Goal: Task Accomplishment & Management: Complete application form

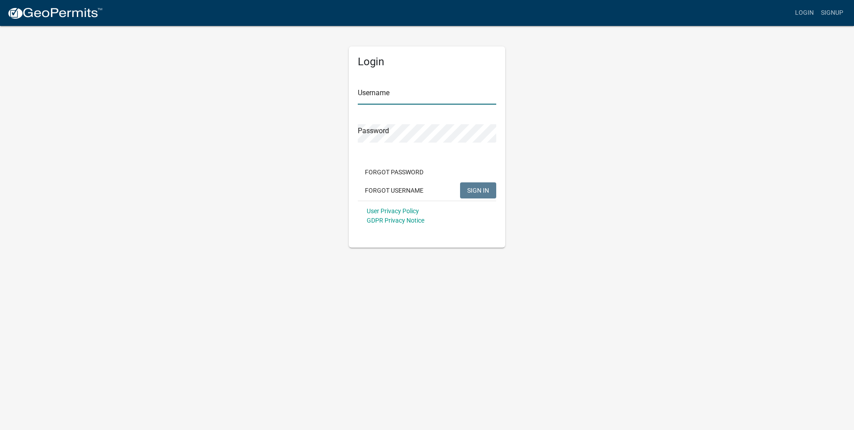
type input "Plumber151"
click at [476, 186] on button "SIGN IN" at bounding box center [478, 190] width 36 height 16
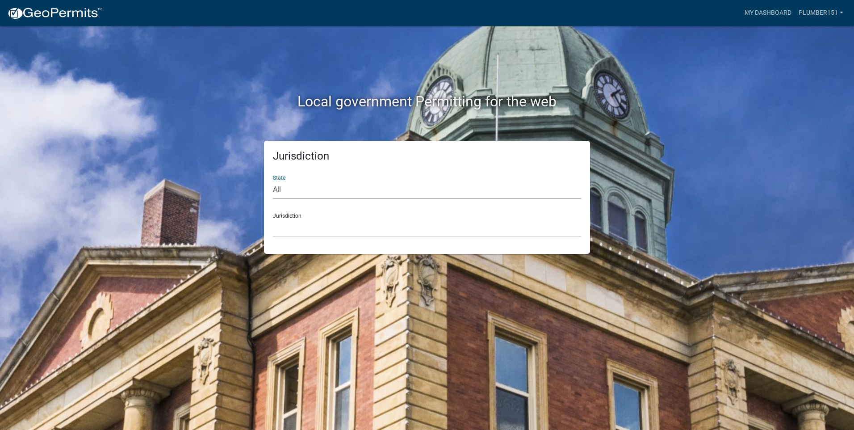
click at [358, 181] on select "All Colorado Georgia Indiana Iowa Kansas Minnesota Ohio South Carolina Wisconsin" at bounding box center [427, 190] width 308 height 18
select select "[US_STATE]"
click at [273, 181] on select "All Colorado Georgia Indiana Iowa Kansas Minnesota Ohio South Carolina Wisconsin" at bounding box center [427, 190] width 308 height 18
drag, startPoint x: 333, startPoint y: 200, endPoint x: 298, endPoint y: 228, distance: 44.8
click at [298, 228] on select "Carroll County, Georgia Cook County, Georgia Crawford County, Georgia Gilmer Co…" at bounding box center [427, 228] width 308 height 18
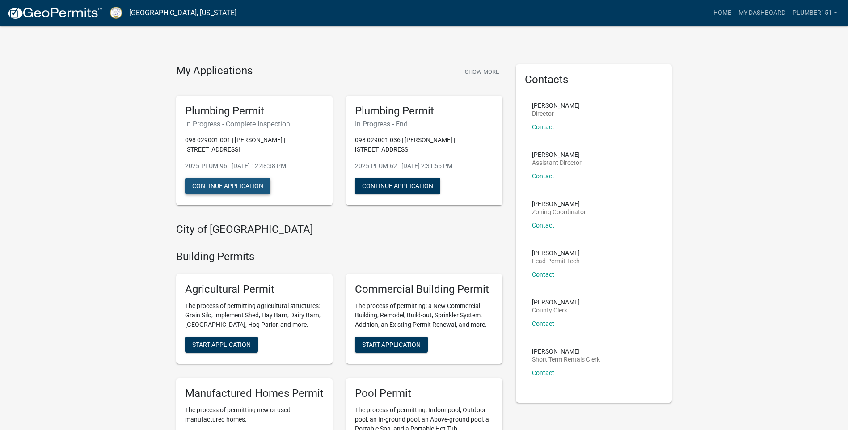
click at [235, 183] on button "Continue Application" at bounding box center [227, 186] width 85 height 16
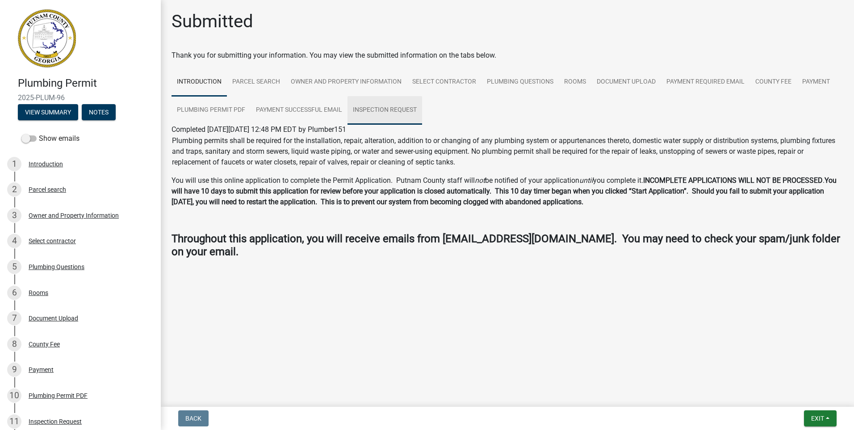
click at [381, 109] on link "Inspection Request" at bounding box center [385, 110] width 75 height 29
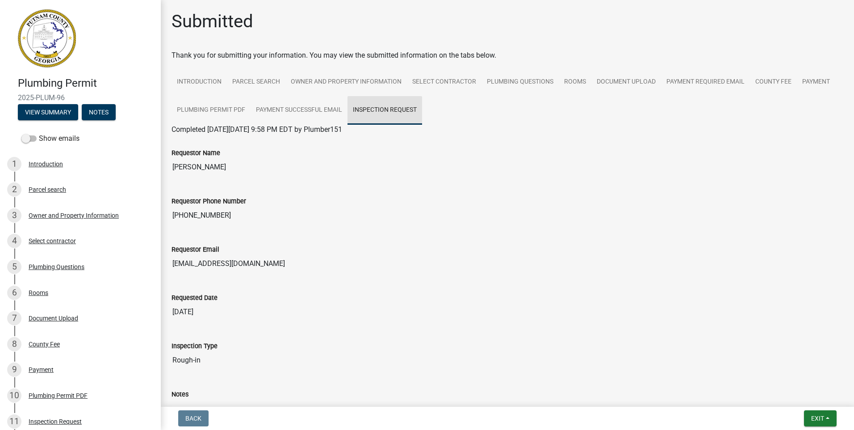
click at [375, 112] on link "Inspection Request" at bounding box center [385, 110] width 75 height 29
click at [202, 167] on input "[PERSON_NAME]" at bounding box center [508, 167] width 672 height 18
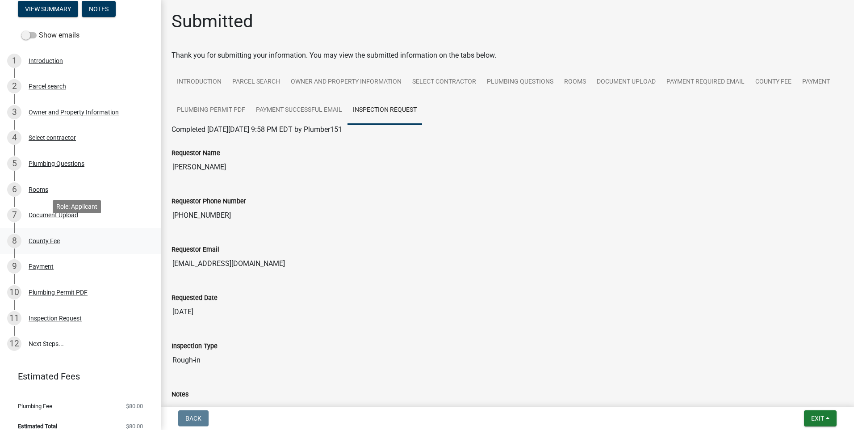
scroll to position [113, 0]
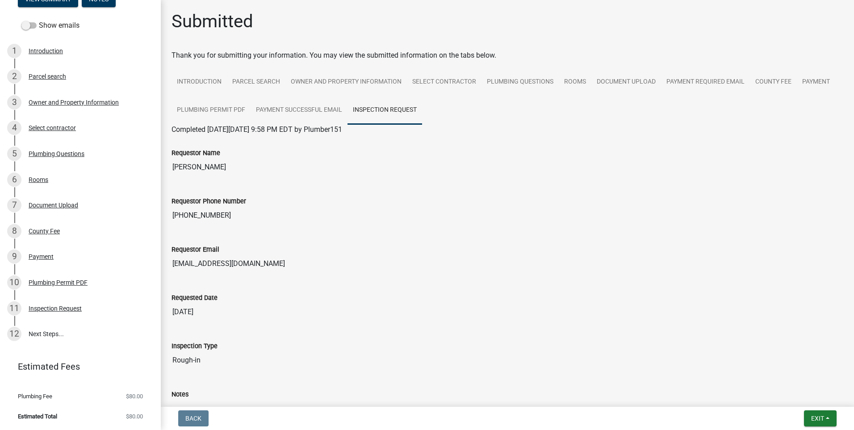
click at [383, 110] on link "Inspection Request" at bounding box center [385, 110] width 75 height 29
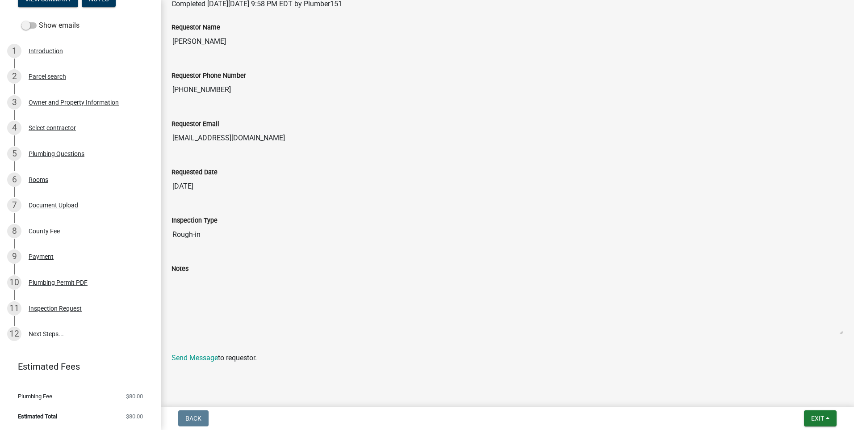
scroll to position [131, 0]
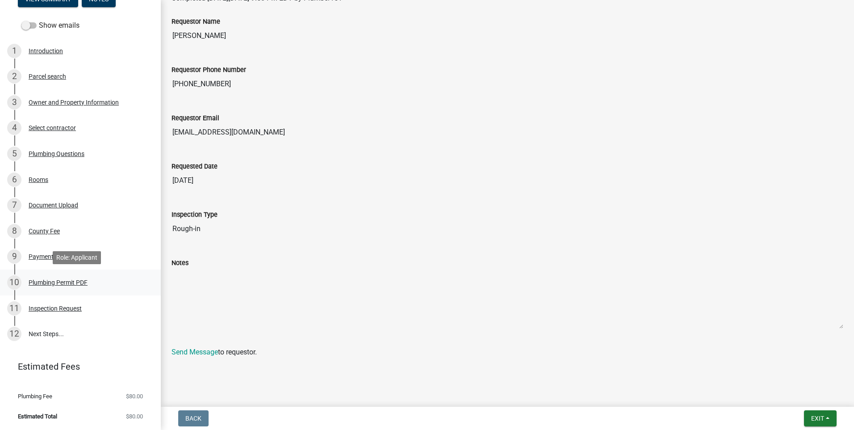
click at [71, 281] on div "Plumbing Permit PDF" at bounding box center [58, 282] width 59 height 6
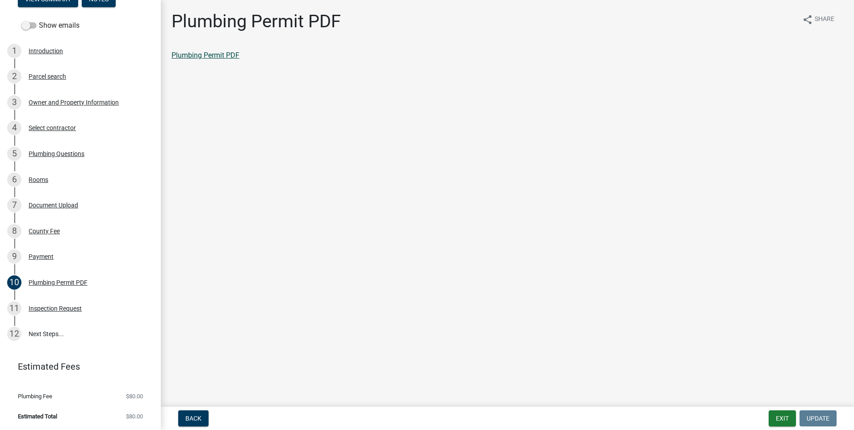
click at [233, 55] on link "Plumbing Permit PDF" at bounding box center [206, 55] width 68 height 8
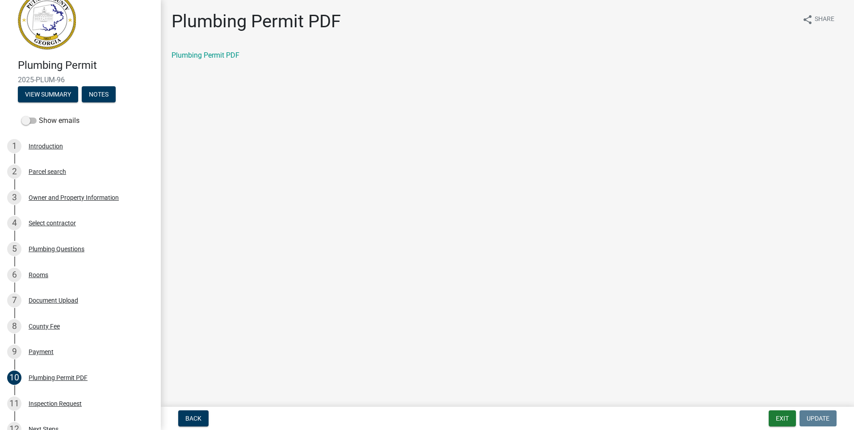
scroll to position [59, 0]
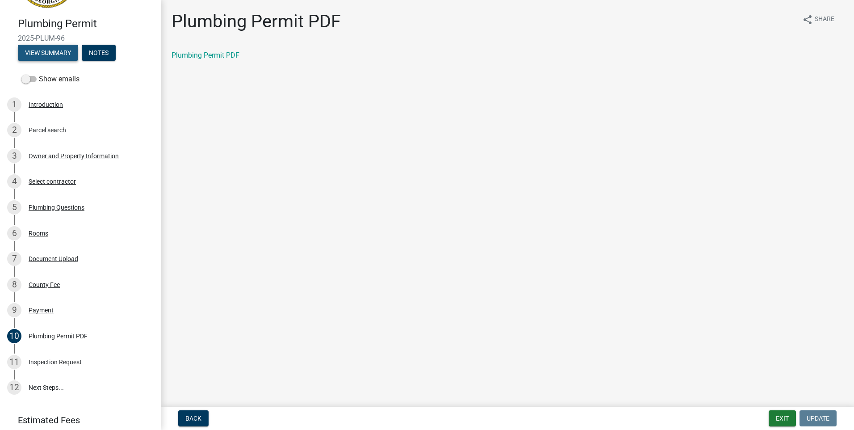
click at [49, 53] on button "View Summary" at bounding box center [48, 53] width 60 height 16
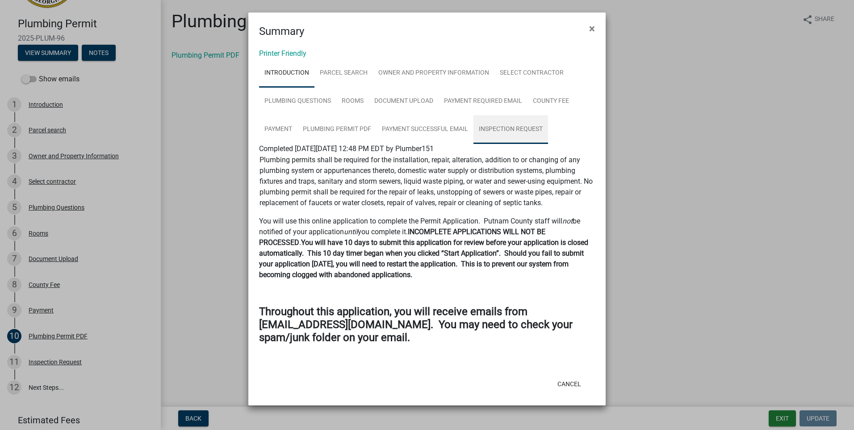
click at [515, 126] on link "Inspection Request" at bounding box center [511, 129] width 75 height 29
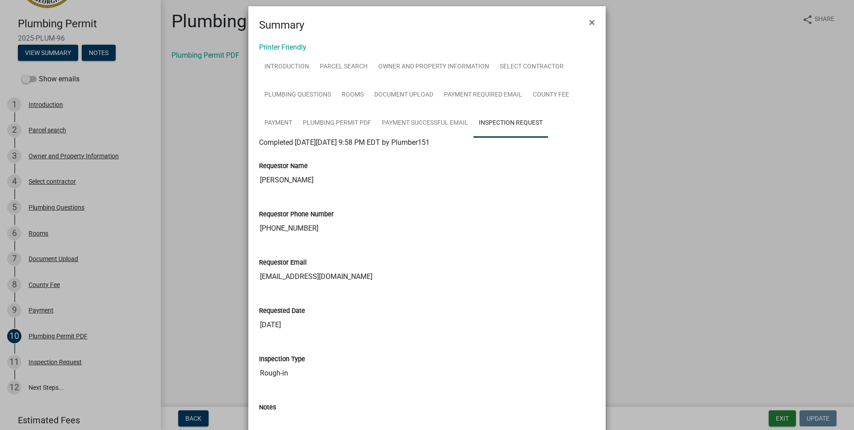
scroll to position [0, 0]
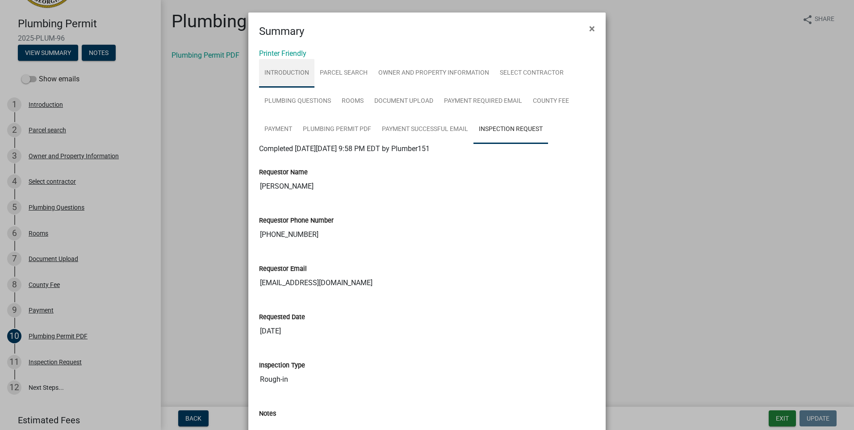
click at [275, 72] on link "Introduction" at bounding box center [286, 73] width 55 height 29
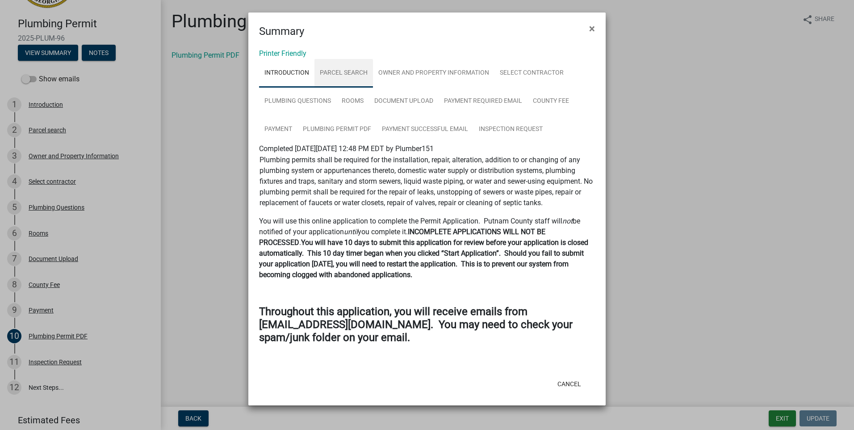
click at [341, 70] on link "Parcel search" at bounding box center [344, 73] width 59 height 29
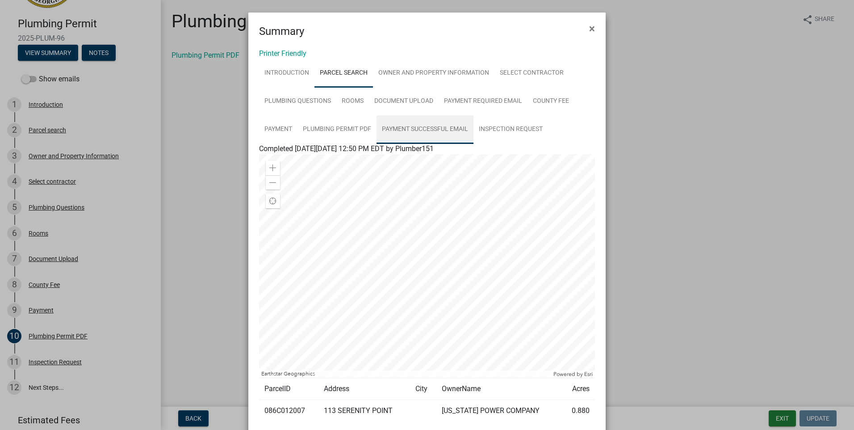
click at [429, 126] on link "Payment Successful Email" at bounding box center [425, 129] width 97 height 29
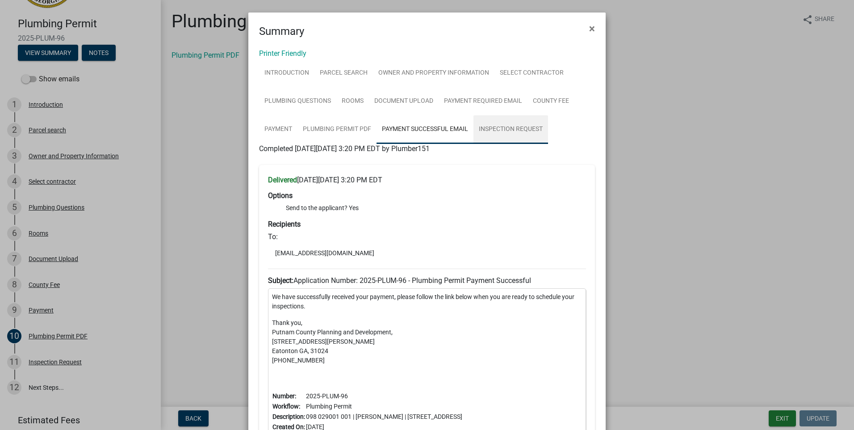
click at [502, 125] on link "Inspection Request" at bounding box center [511, 129] width 75 height 29
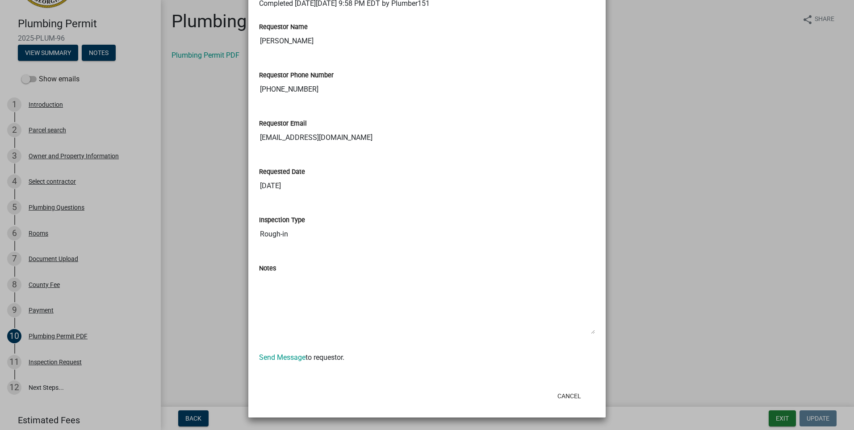
scroll to position [115, 0]
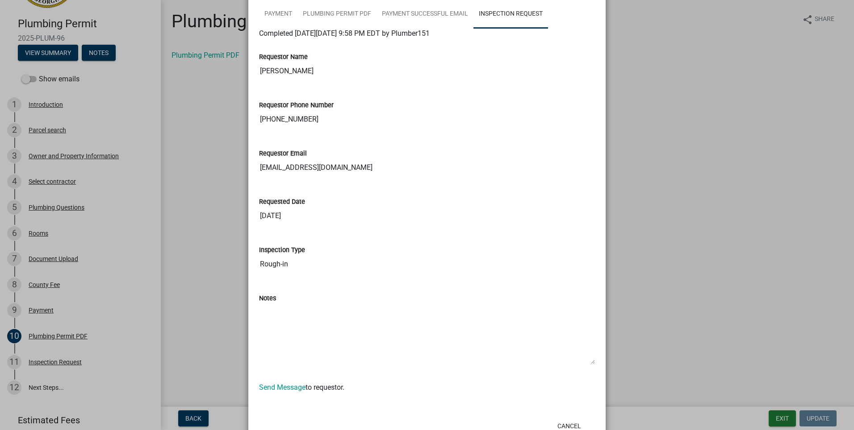
click at [269, 71] on input "[PERSON_NAME]" at bounding box center [427, 71] width 336 height 18
click at [308, 69] on input "[PERSON_NAME]" at bounding box center [427, 71] width 336 height 18
click at [308, 70] on input "[PERSON_NAME]" at bounding box center [427, 71] width 336 height 18
drag, startPoint x: 308, startPoint y: 70, endPoint x: 331, endPoint y: 115, distance: 51.2
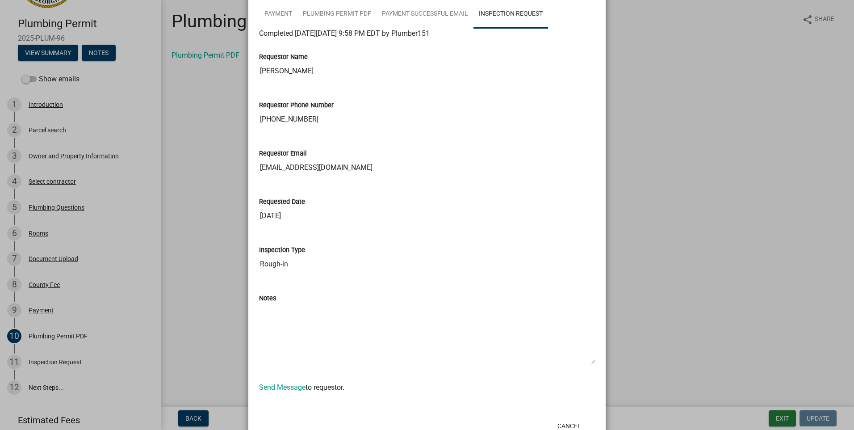
click at [323, 118] on input "[PHONE_NUMBER]" at bounding box center [427, 119] width 336 height 18
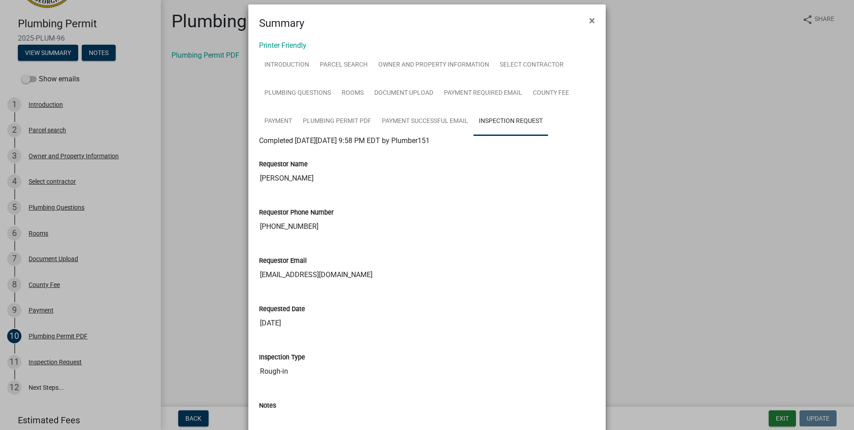
scroll to position [0, 0]
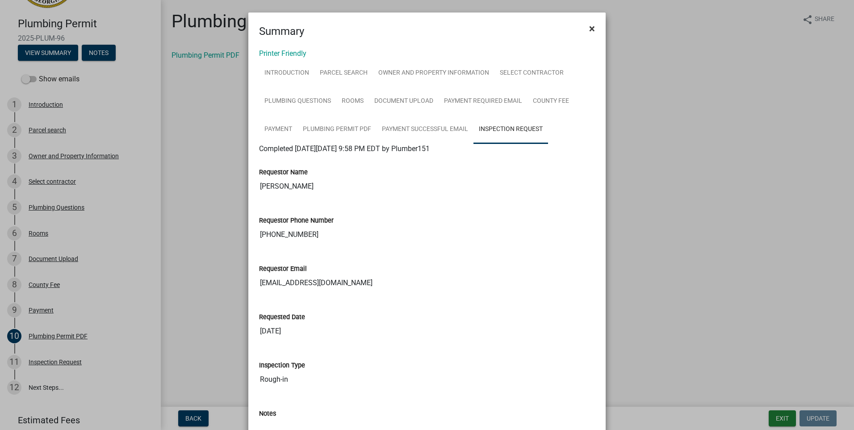
click at [589, 26] on span "×" at bounding box center [592, 28] width 6 height 13
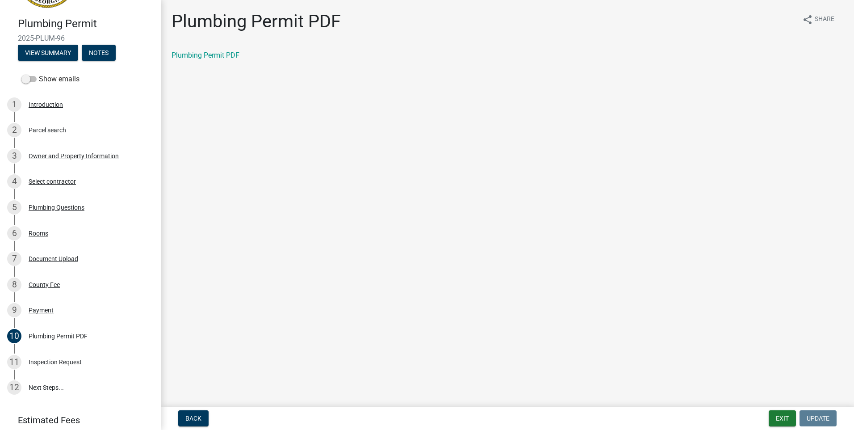
click at [45, 37] on span "2025-PLUM-96" at bounding box center [80, 38] width 125 height 8
click at [51, 56] on button "View Summary" at bounding box center [48, 53] width 60 height 16
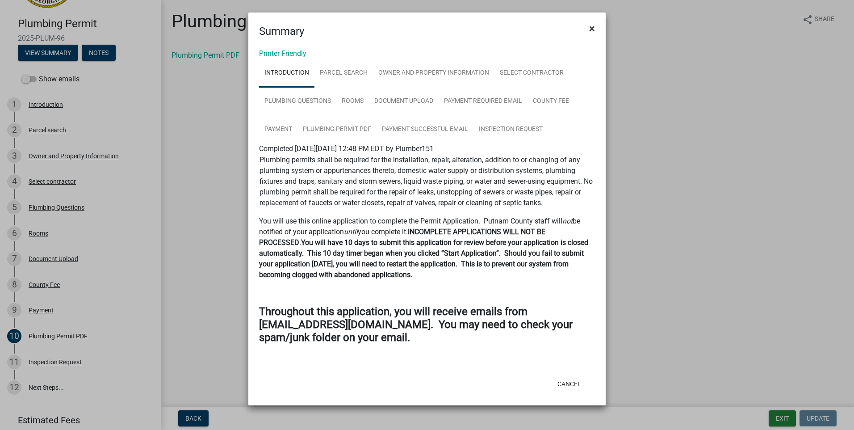
click at [593, 26] on span "×" at bounding box center [592, 28] width 6 height 13
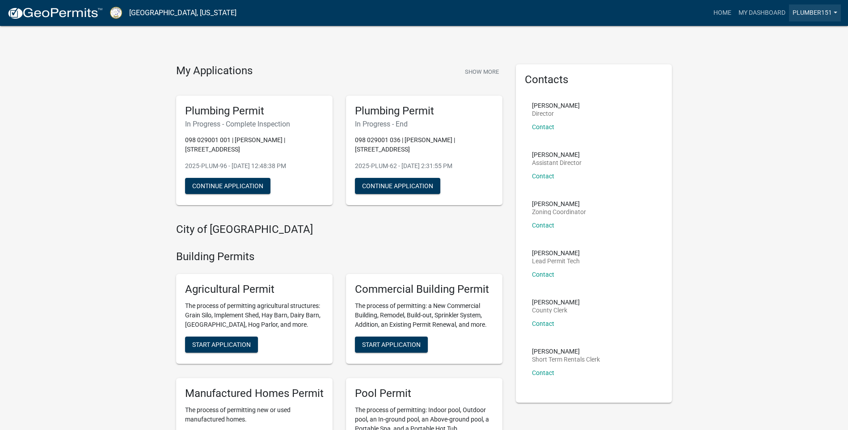
click at [801, 14] on link "Plumber151" at bounding box center [815, 12] width 52 height 17
click at [398, 178] on button "Continue Application" at bounding box center [397, 186] width 85 height 16
click at [226, 181] on button "Continue Application" at bounding box center [227, 186] width 85 height 16
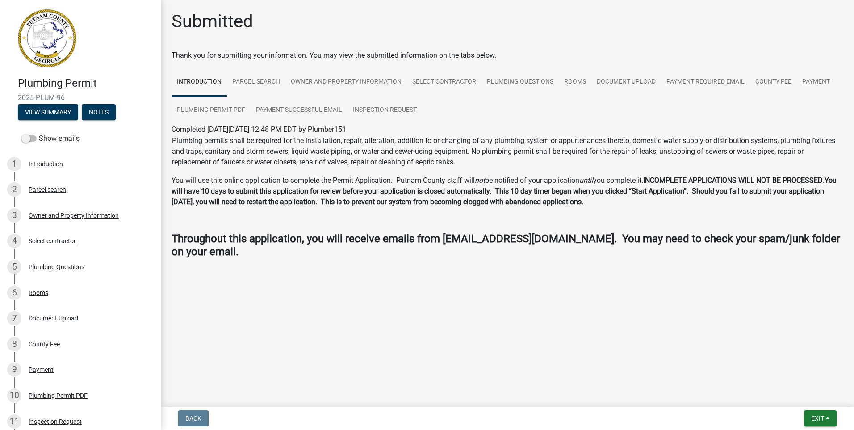
click at [227, 191] on strong "You will have 10 days to submit this application for review before your applica…" at bounding box center [504, 191] width 665 height 30
click at [815, 417] on span "Exit" at bounding box center [818, 418] width 13 height 7
click at [791, 398] on button "Save & Exit" at bounding box center [802, 394] width 72 height 21
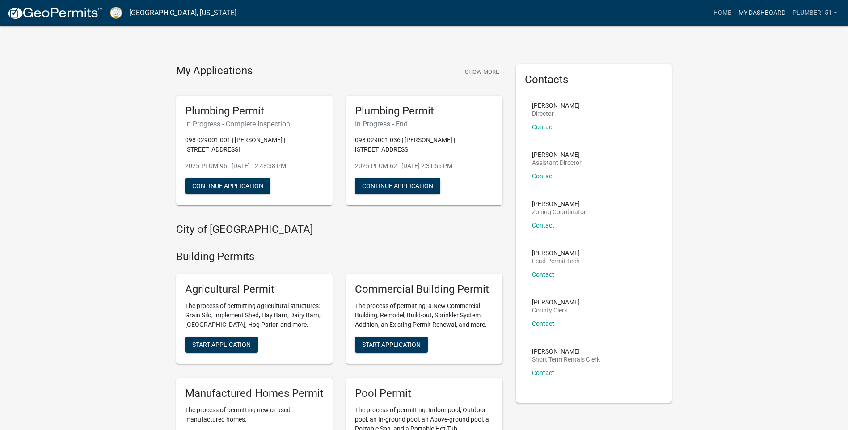
click at [756, 11] on link "My Dashboard" at bounding box center [762, 12] width 54 height 17
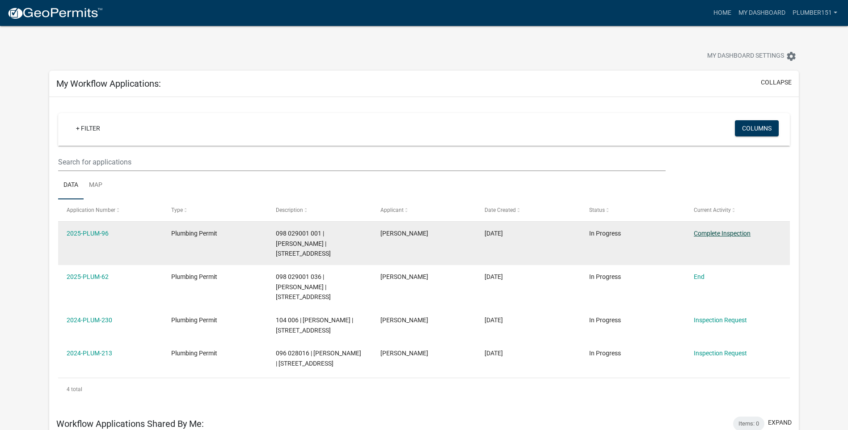
click at [729, 231] on link "Complete Inspection" at bounding box center [722, 233] width 57 height 7
click at [94, 230] on link "2025-PLUM-96" at bounding box center [88, 233] width 42 height 7
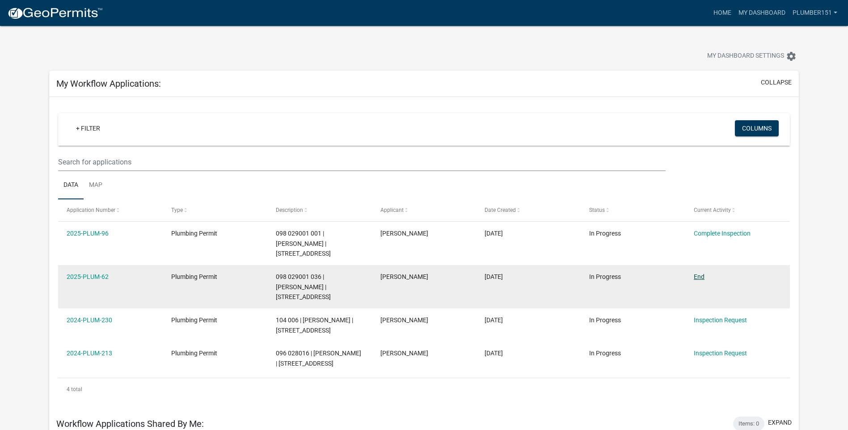
click at [696, 273] on link "End" at bounding box center [699, 276] width 11 height 7
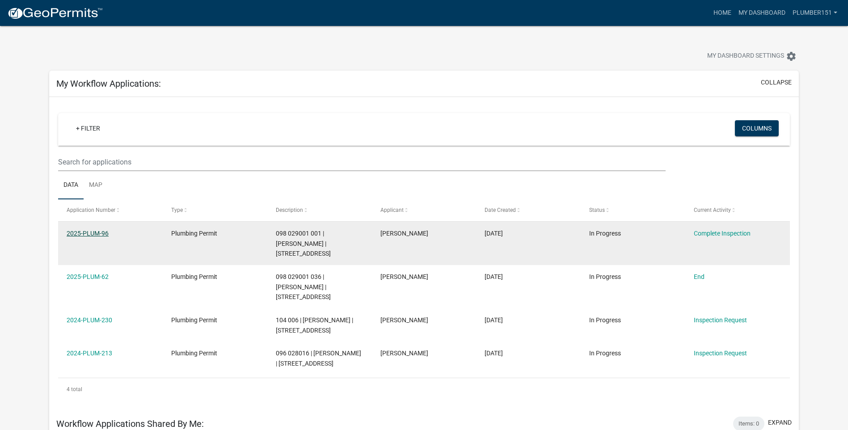
click at [99, 231] on link "2025-PLUM-96" at bounding box center [88, 233] width 42 height 7
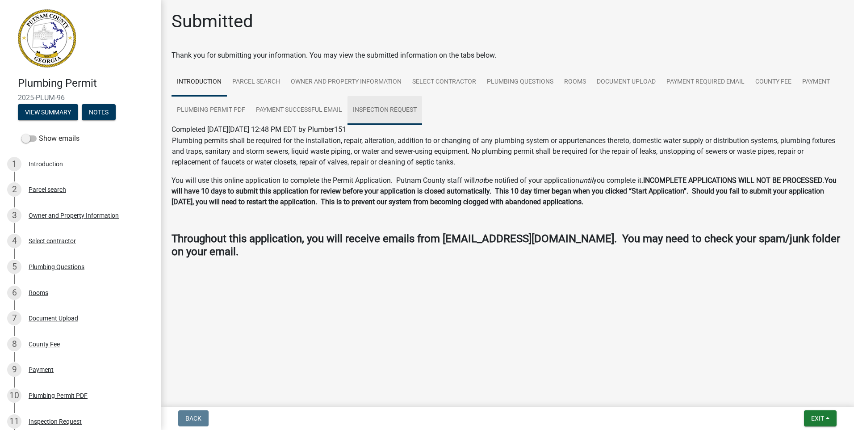
click at [372, 108] on link "Inspection Request" at bounding box center [385, 110] width 75 height 29
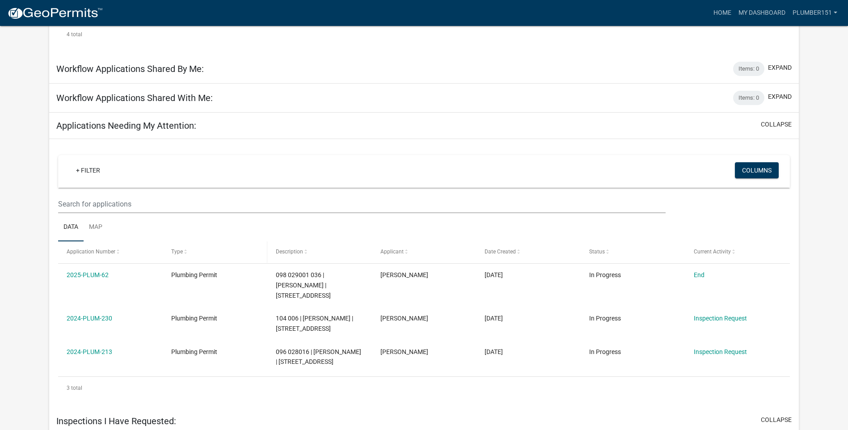
scroll to position [398, 0]
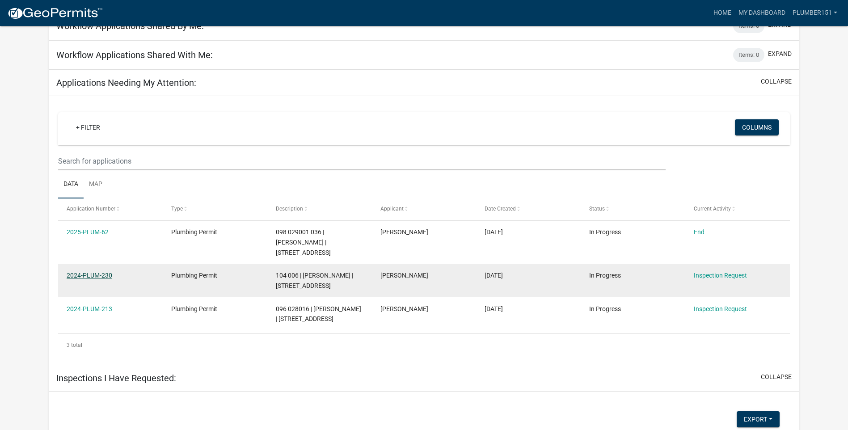
click at [101, 272] on link "2024-PLUM-230" at bounding box center [90, 275] width 46 height 7
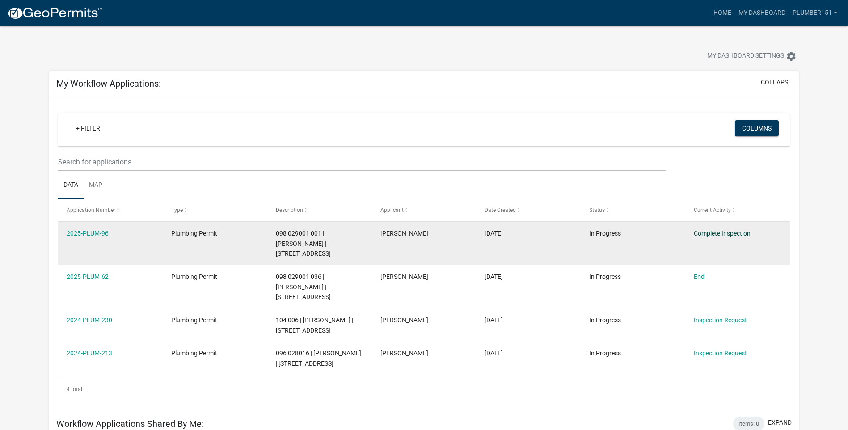
click at [724, 234] on link "Complete Inspection" at bounding box center [722, 233] width 57 height 7
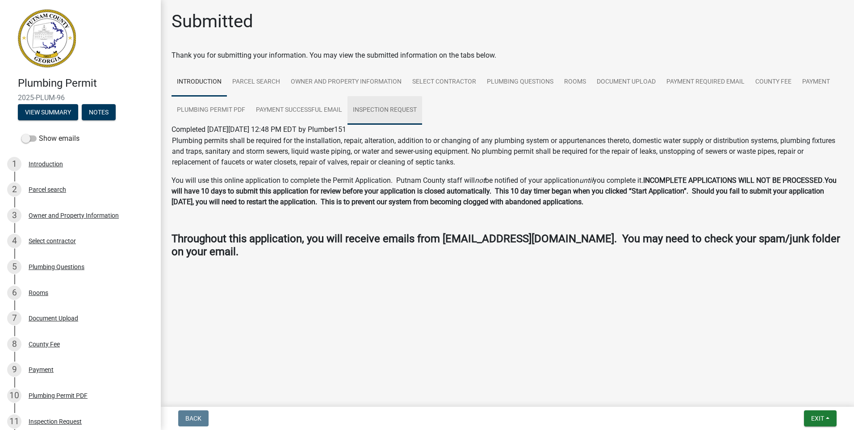
click at [378, 110] on link "Inspection Request" at bounding box center [385, 110] width 75 height 29
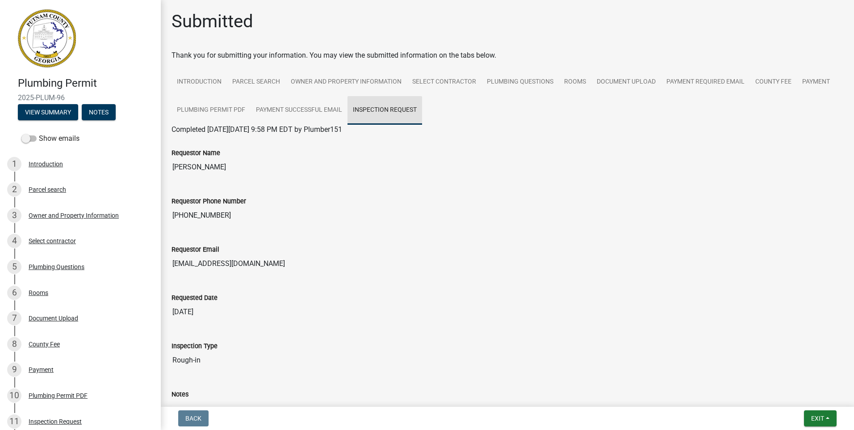
click at [383, 109] on link "Inspection Request" at bounding box center [385, 110] width 75 height 29
click at [825, 413] on button "Exit" at bounding box center [820, 418] width 33 height 16
click at [800, 392] on button "Save & Exit" at bounding box center [802, 394] width 72 height 21
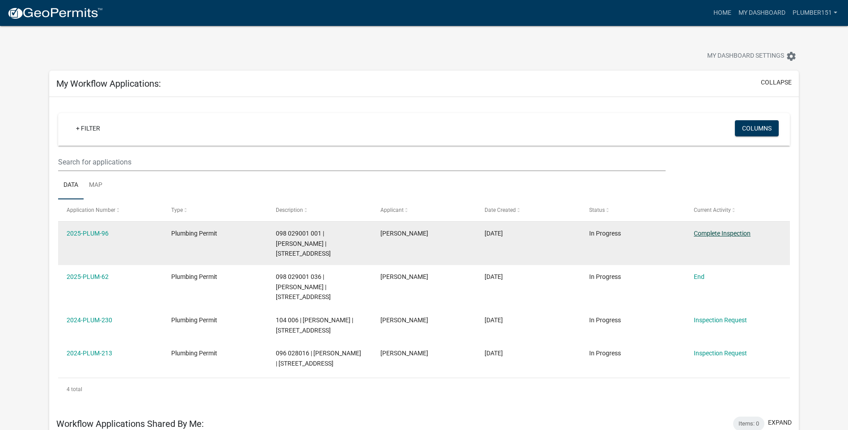
click at [703, 232] on link "Complete Inspection" at bounding box center [722, 233] width 57 height 7
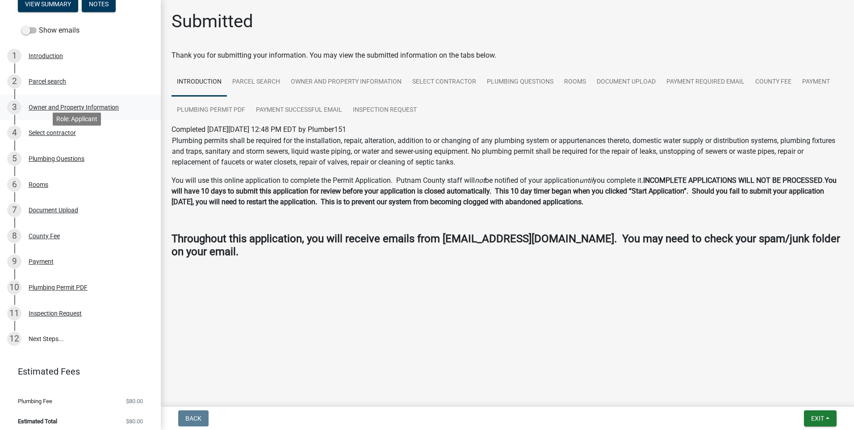
scroll to position [113, 0]
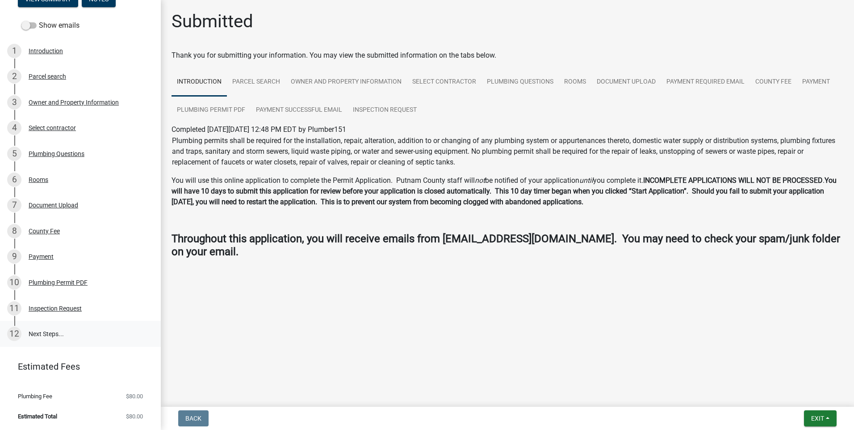
click at [36, 333] on link "12 Next Steps..." at bounding box center [80, 334] width 161 height 26
click at [44, 306] on div "Inspection Request" at bounding box center [55, 308] width 53 height 6
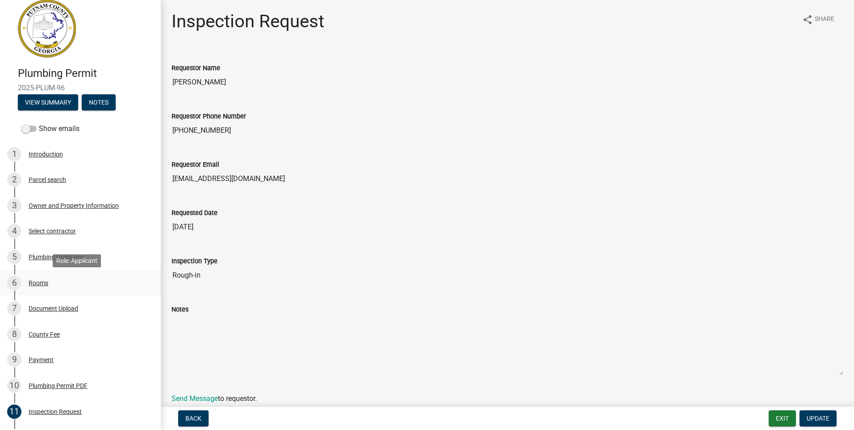
scroll to position [0, 0]
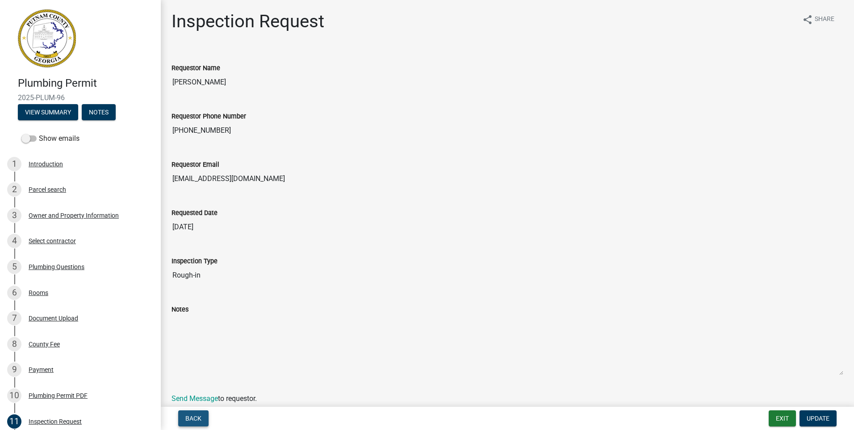
click at [198, 417] on span "Back" at bounding box center [193, 418] width 16 height 7
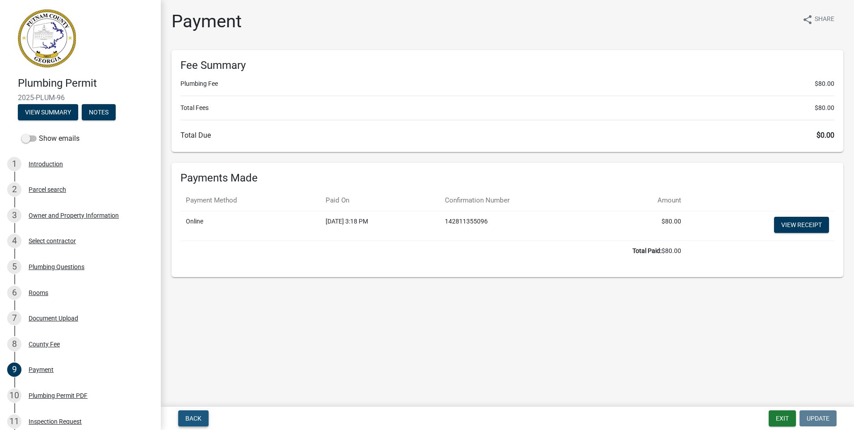
click at [196, 417] on span "Back" at bounding box center [193, 418] width 16 height 7
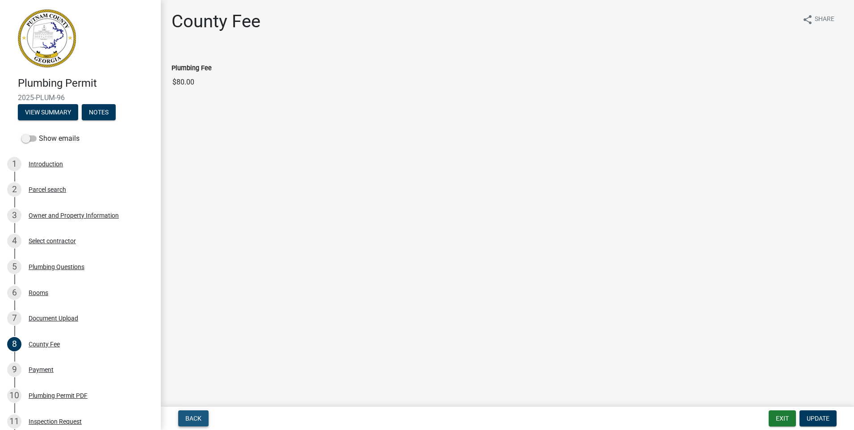
click at [193, 419] on span "Back" at bounding box center [193, 418] width 16 height 7
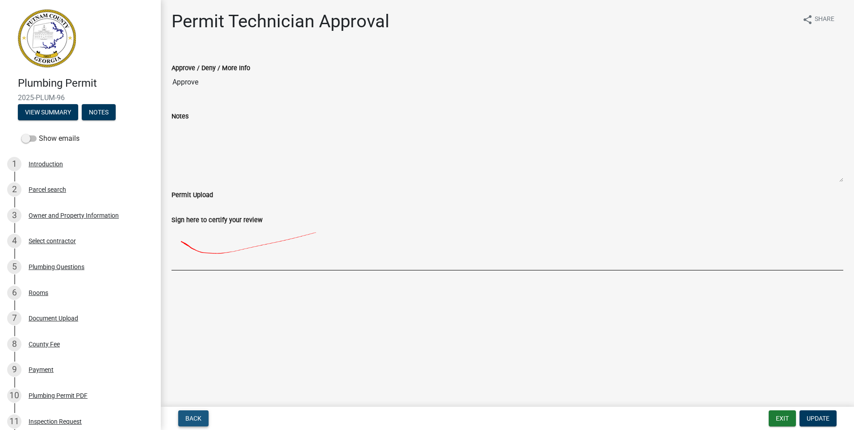
click at [192, 419] on span "Back" at bounding box center [193, 418] width 16 height 7
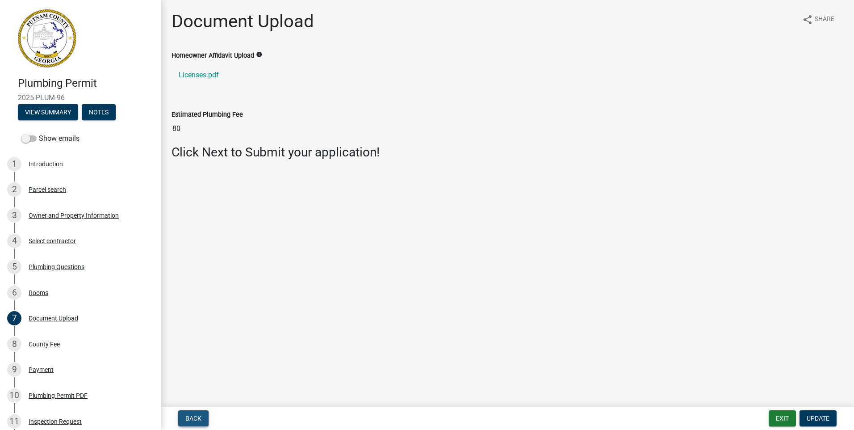
click at [192, 419] on span "Back" at bounding box center [193, 418] width 16 height 7
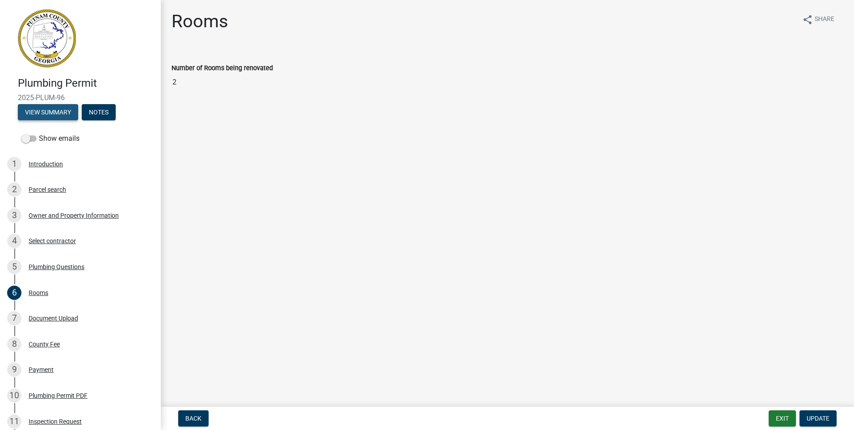
click at [52, 114] on button "View Summary" at bounding box center [48, 112] width 60 height 16
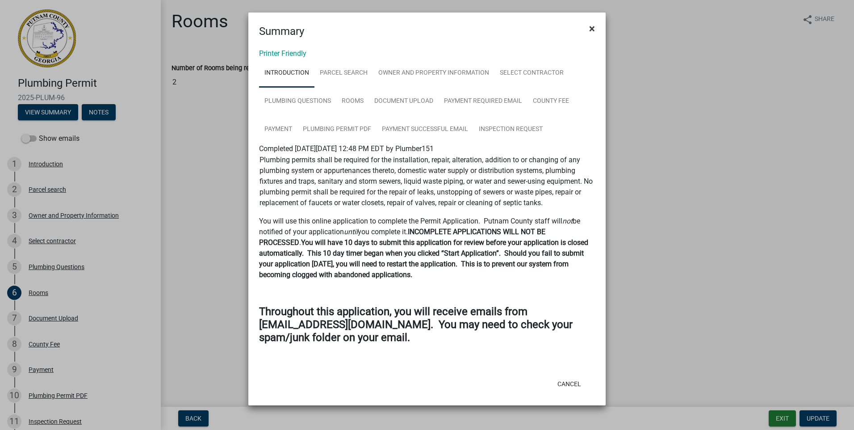
click at [593, 27] on span "×" at bounding box center [592, 28] width 6 height 13
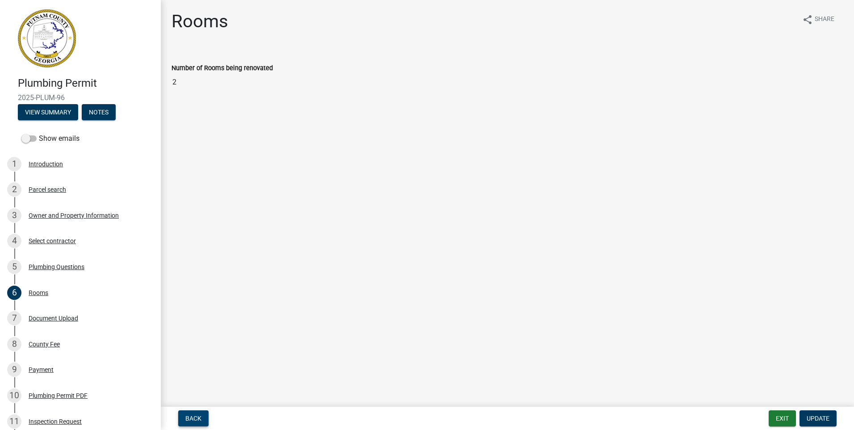
click at [192, 421] on span "Back" at bounding box center [193, 418] width 16 height 7
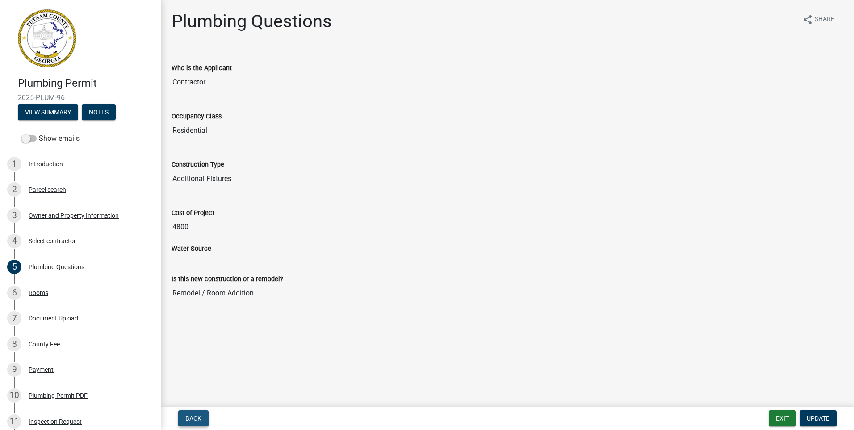
click at [192, 421] on span "Back" at bounding box center [193, 418] width 16 height 7
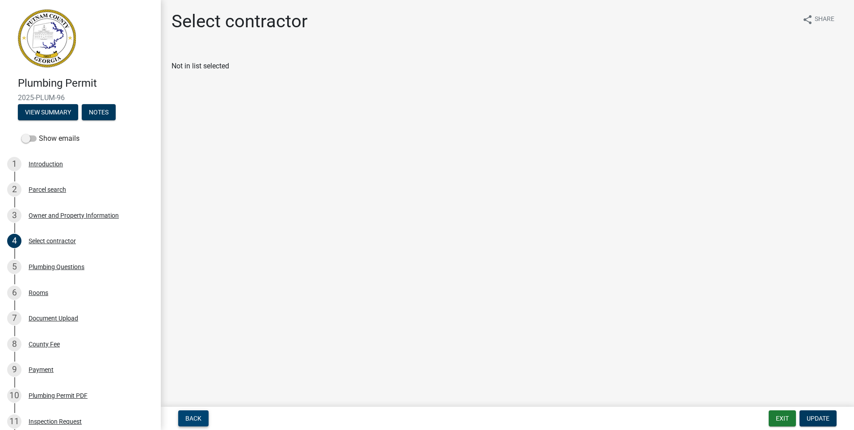
click at [192, 421] on span "Back" at bounding box center [193, 418] width 16 height 7
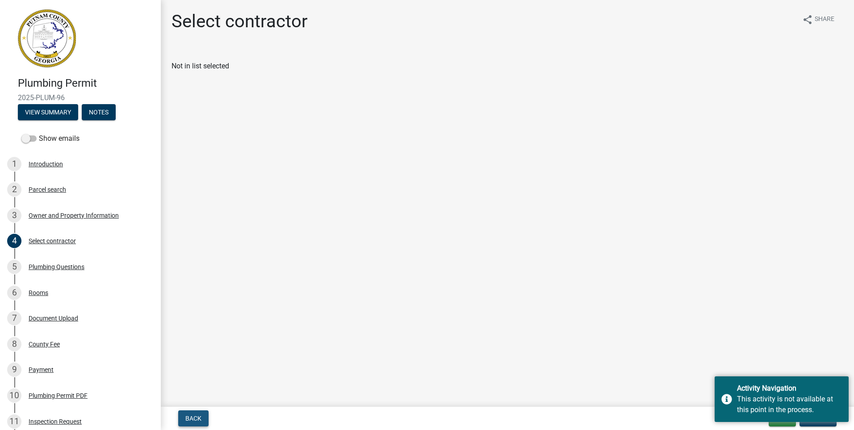
click at [192, 421] on span "Back" at bounding box center [193, 418] width 16 height 7
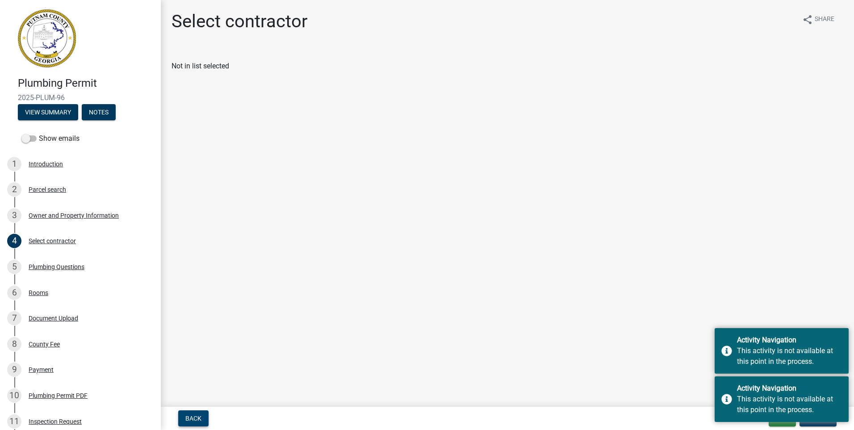
click at [192, 421] on span "Back" at bounding box center [193, 418] width 16 height 7
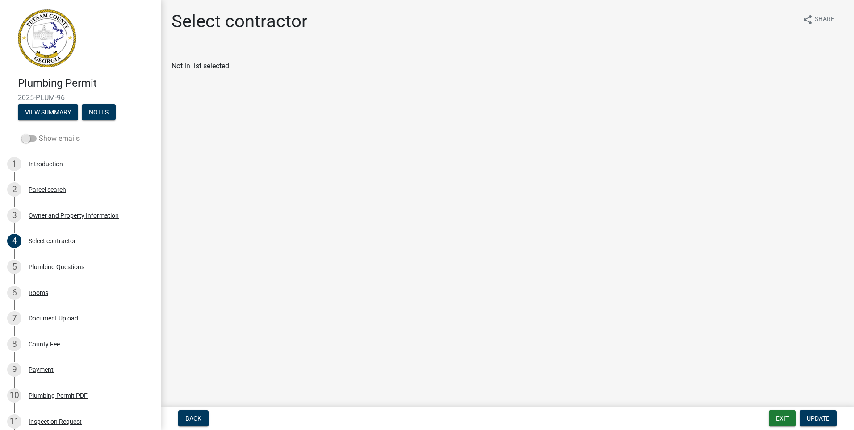
click at [30, 140] on span at bounding box center [28, 138] width 15 height 6
click at [39, 133] on input "Show emails" at bounding box center [39, 133] width 0 height 0
click at [29, 143] on label "Show emails" at bounding box center [50, 138] width 58 height 11
click at [25, 140] on span at bounding box center [28, 138] width 15 height 6
click at [39, 133] on input "Show emails" at bounding box center [39, 133] width 0 height 0
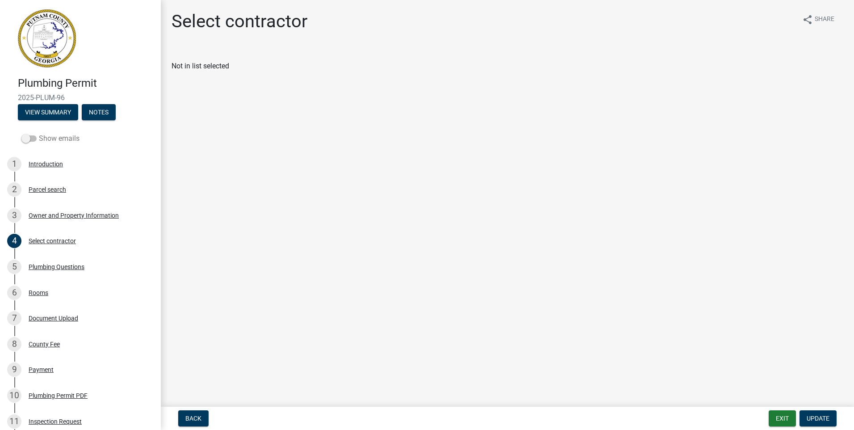
click at [29, 133] on label "Show emails" at bounding box center [50, 138] width 58 height 11
click at [39, 133] on input "Show emails" at bounding box center [39, 133] width 0 height 0
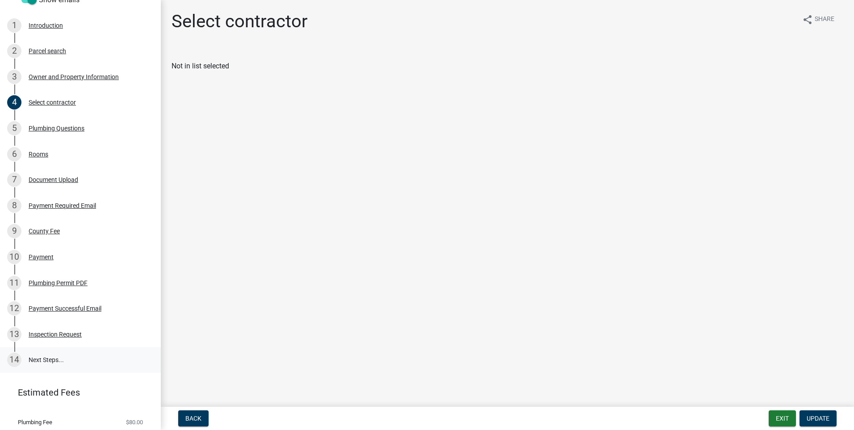
scroll to position [149, 0]
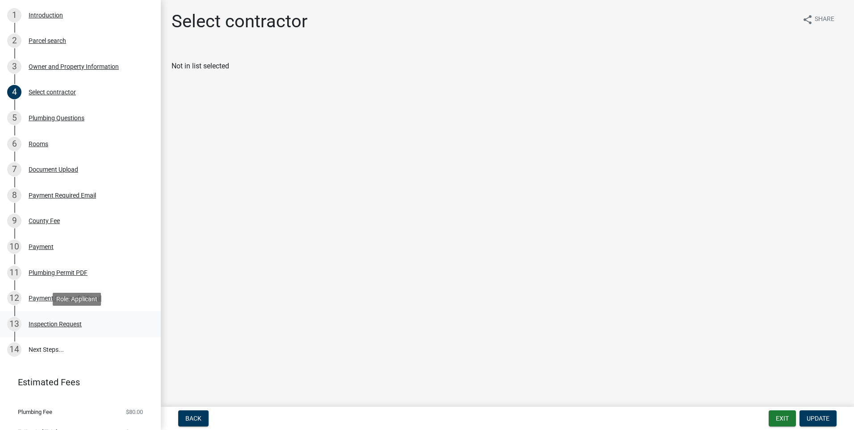
click at [69, 321] on div "Inspection Request" at bounding box center [55, 324] width 53 height 6
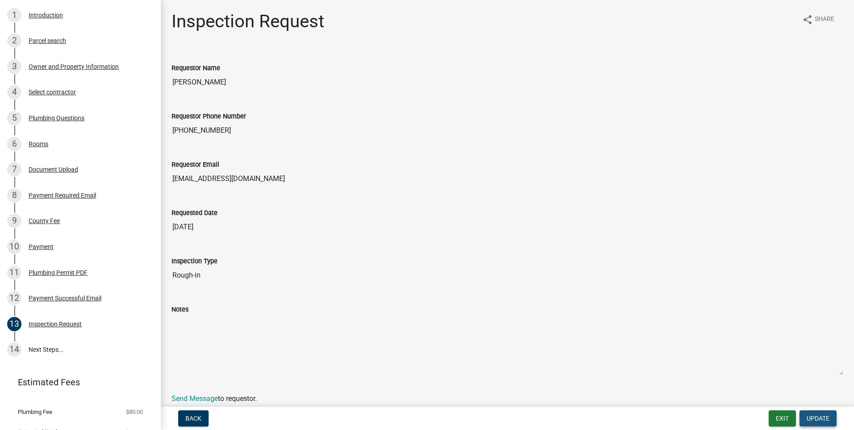
click at [825, 414] on button "Update" at bounding box center [818, 418] width 37 height 16
click at [823, 415] on span "Update" at bounding box center [818, 418] width 23 height 7
click at [822, 415] on span "Update" at bounding box center [818, 418] width 23 height 7
click at [785, 416] on button "Exit" at bounding box center [782, 418] width 27 height 16
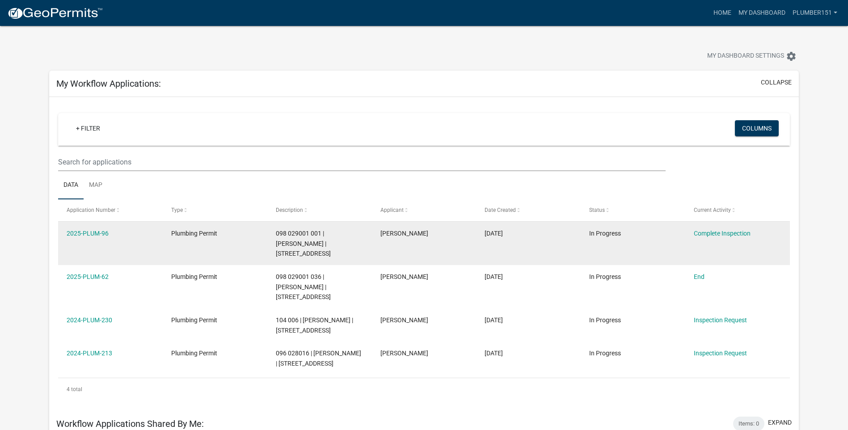
click at [729, 238] on div "Complete Inspection" at bounding box center [737, 233] width 87 height 10
click at [724, 232] on link "Complete Inspection" at bounding box center [722, 233] width 57 height 7
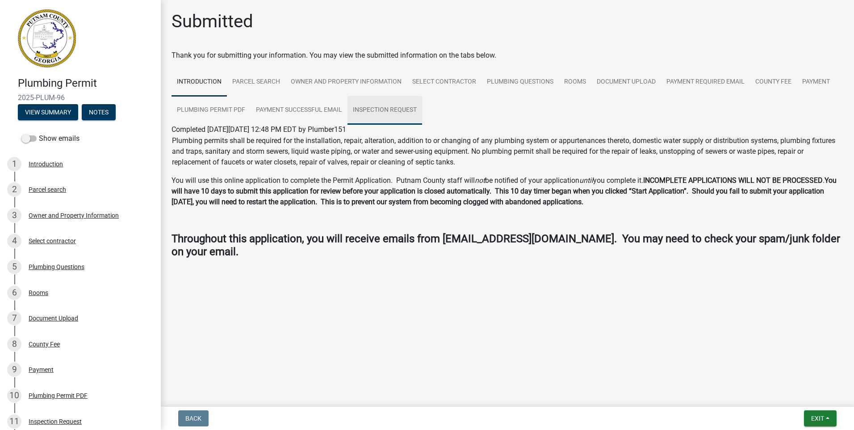
click at [391, 109] on link "Inspection Request" at bounding box center [385, 110] width 75 height 29
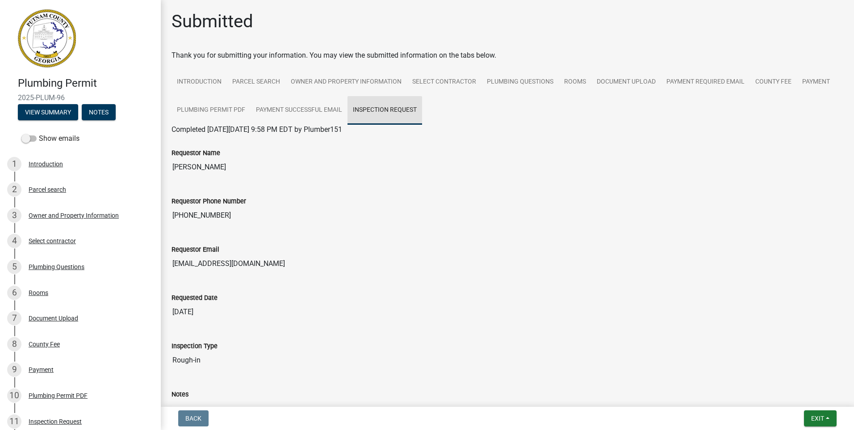
click at [384, 107] on link "Inspection Request" at bounding box center [385, 110] width 75 height 29
click at [521, 369] on div "Inspection Type Rough-in" at bounding box center [508, 352] width 686 height 48
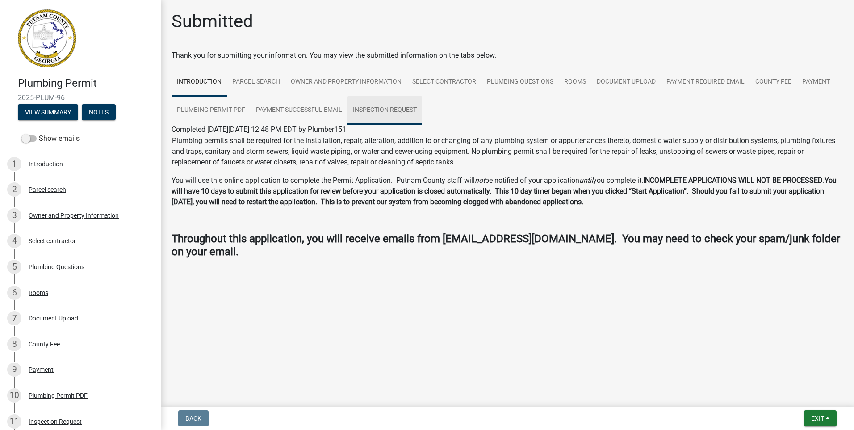
click at [369, 105] on link "Inspection Request" at bounding box center [385, 110] width 75 height 29
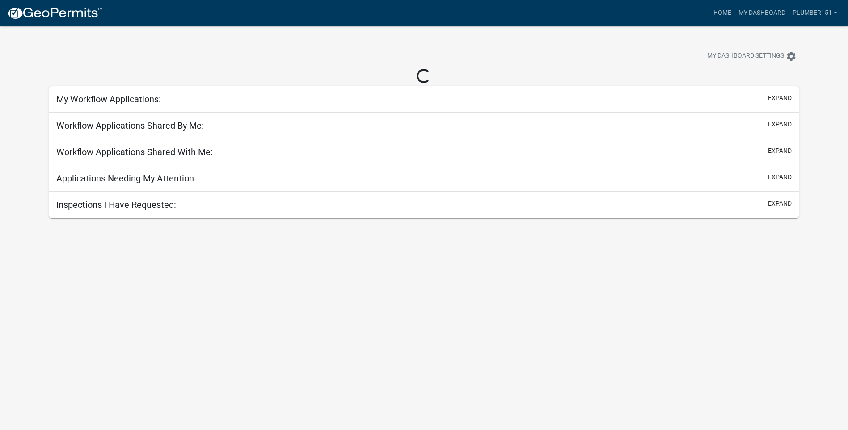
click at [122, 99] on h5 "My Workflow Applications:" at bounding box center [108, 99] width 105 height 11
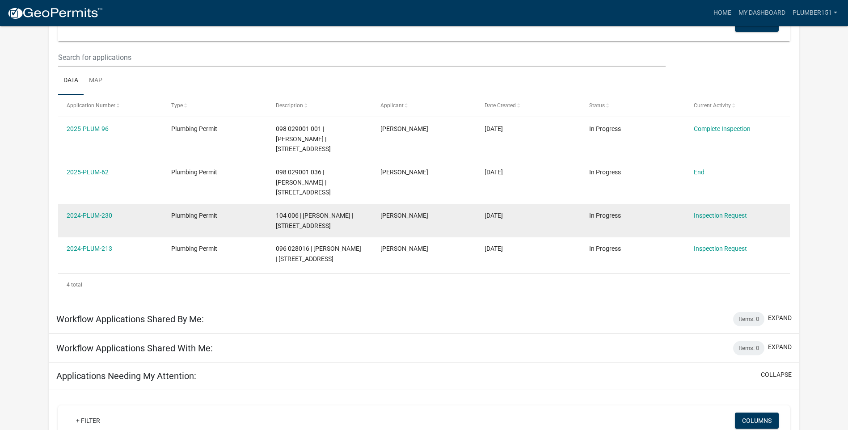
scroll to position [30, 0]
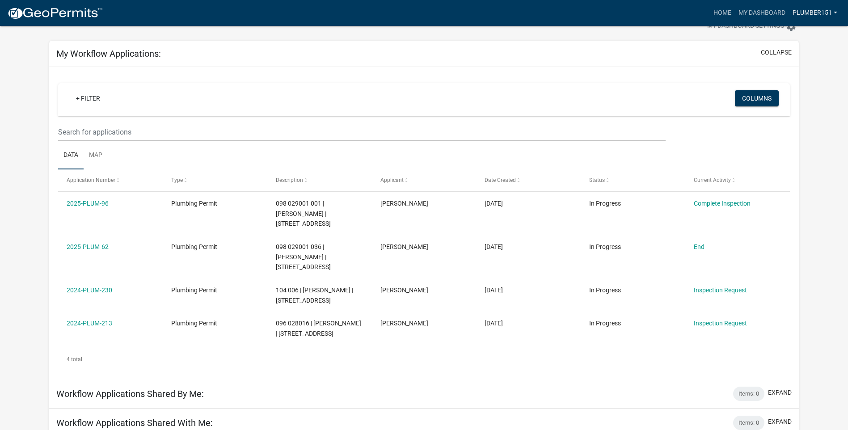
click at [831, 9] on link "Plumber151" at bounding box center [815, 12] width 52 height 17
click at [798, 65] on link "Logout" at bounding box center [805, 65] width 72 height 21
